Goal: Navigation & Orientation: Understand site structure

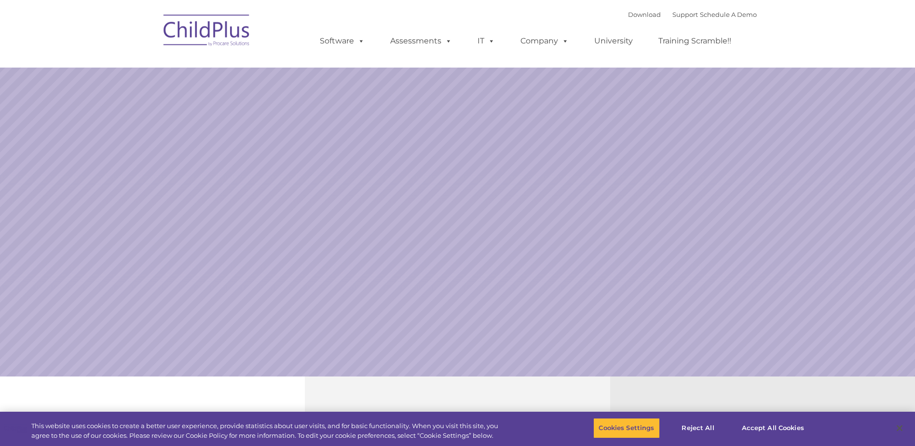
select select "MEDIUM"
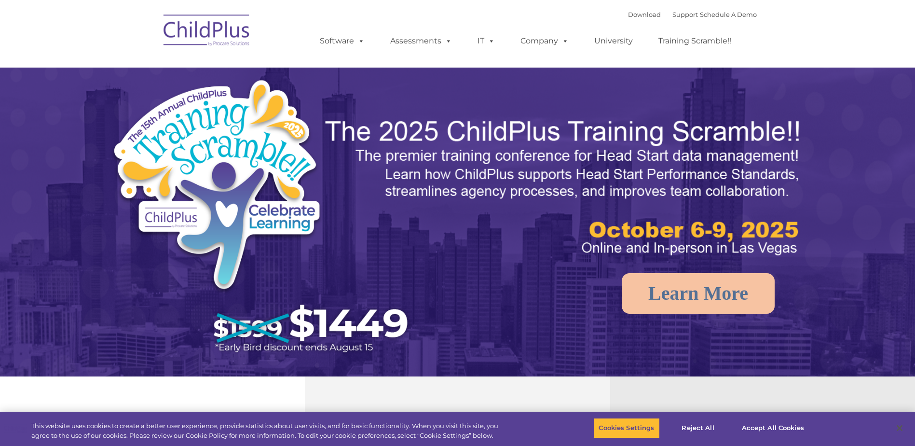
select select "MEDIUM"
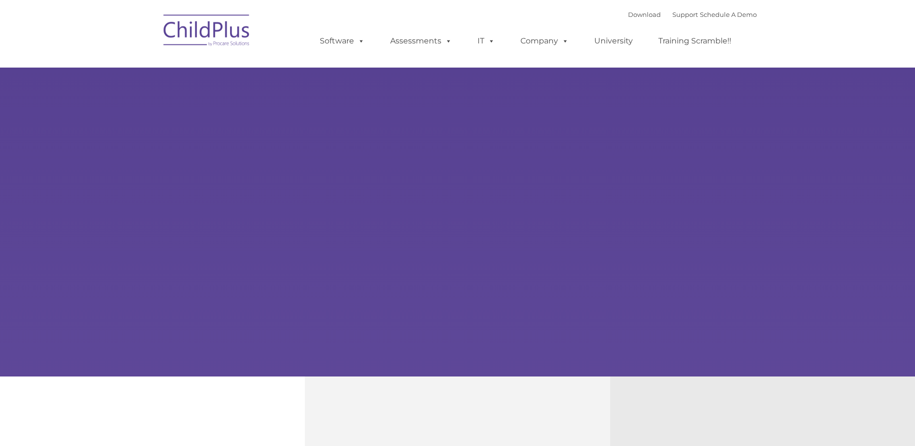
type input ""
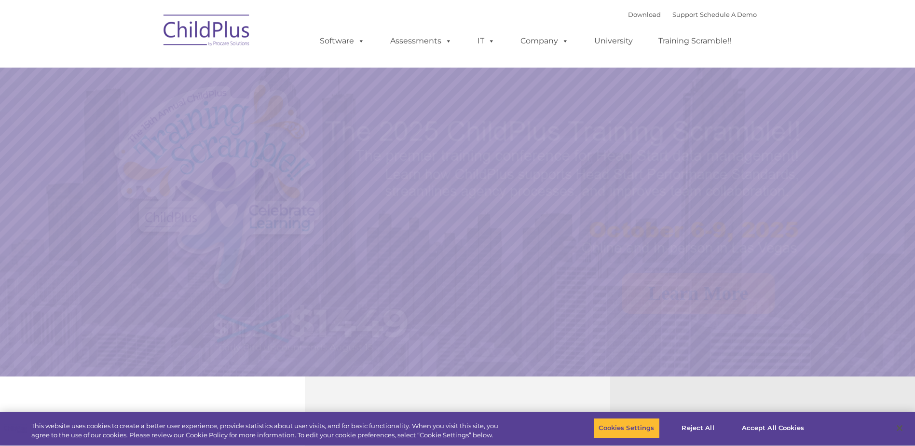
select select "MEDIUM"
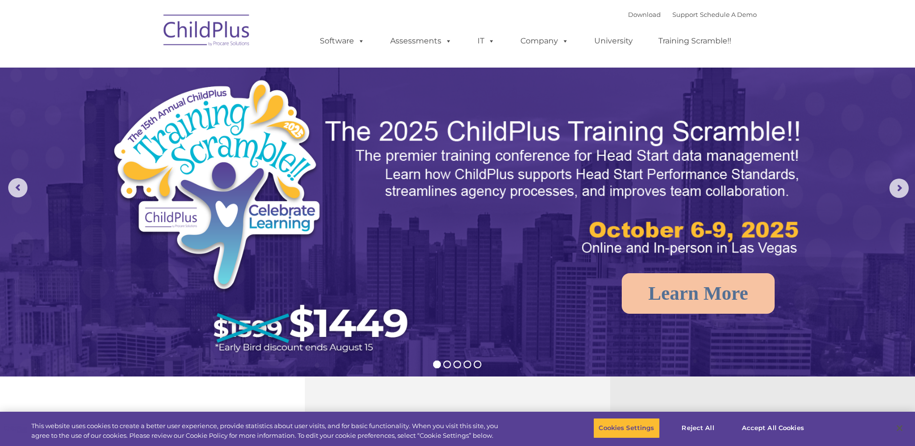
click at [239, 38] on img at bounding box center [207, 32] width 97 height 48
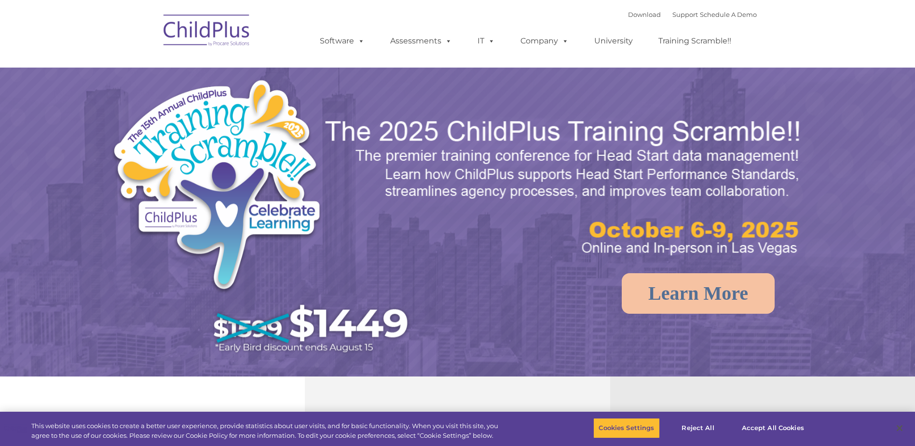
select select "MEDIUM"
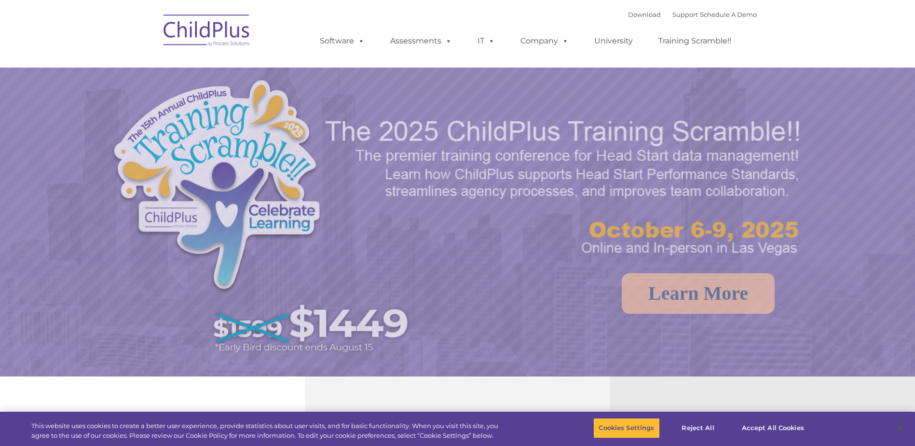
select select "MEDIUM"
